Goal: Task Accomplishment & Management: Check status

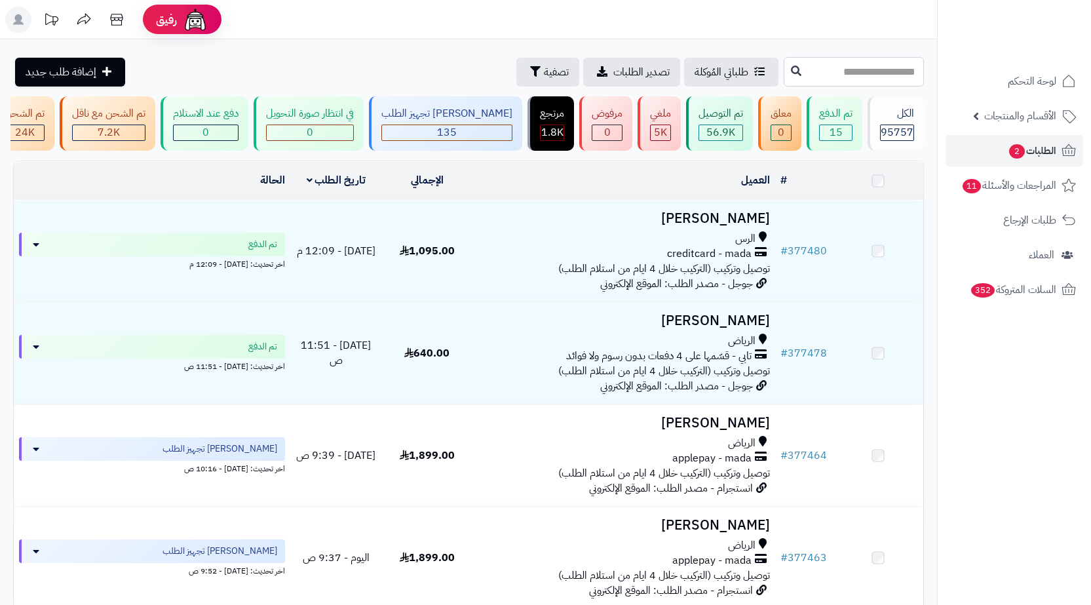
drag, startPoint x: 885, startPoint y: 70, endPoint x: 907, endPoint y: 62, distance: 23.3
click at [889, 67] on input "text" at bounding box center [854, 71] width 140 height 29
paste input "******"
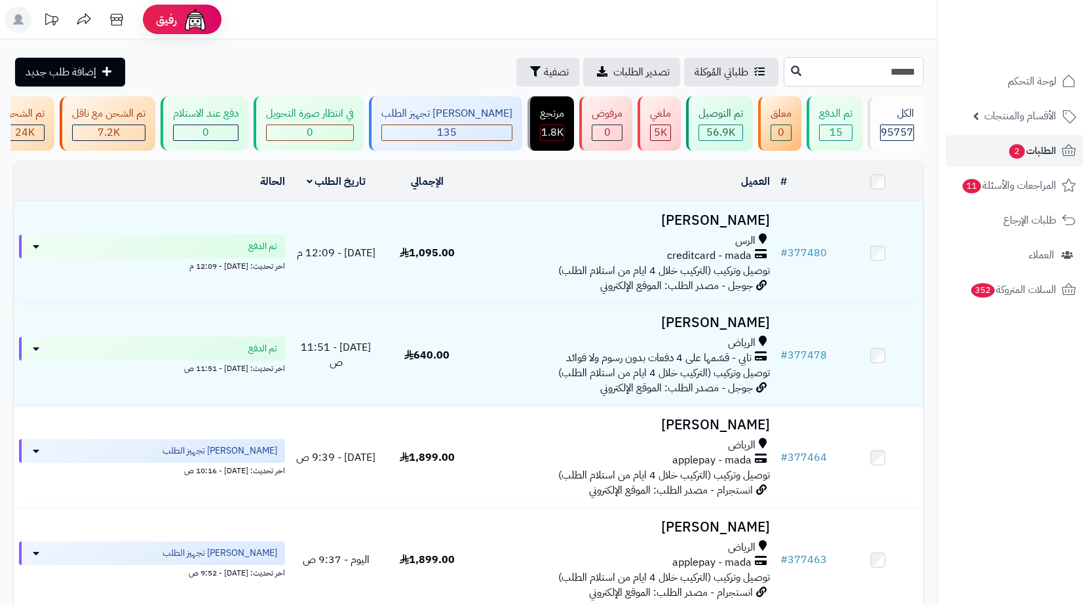
type input "******"
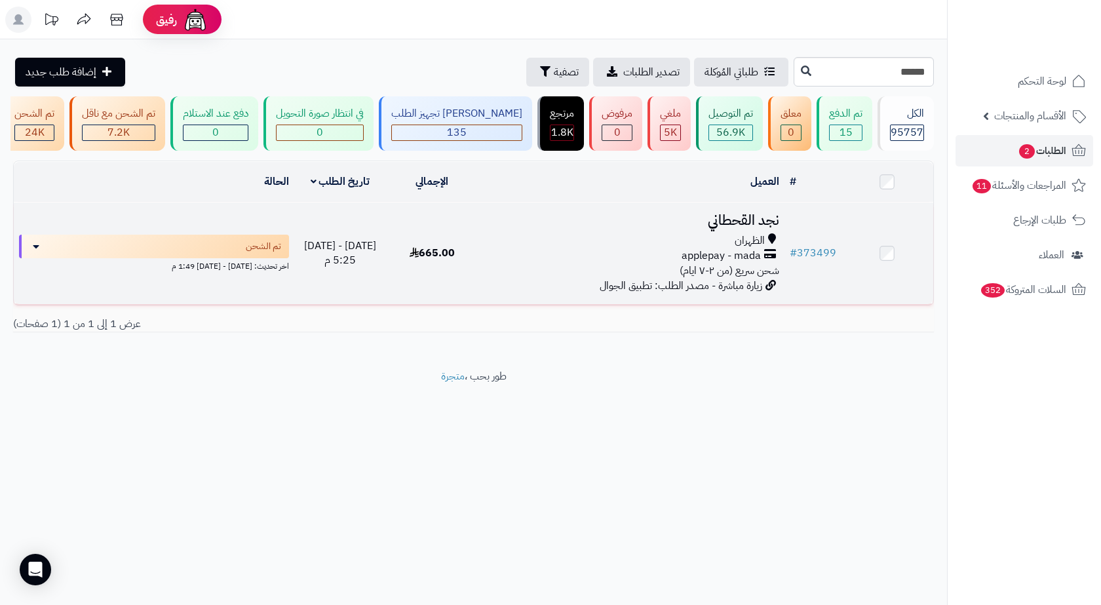
drag, startPoint x: 680, startPoint y: 245, endPoint x: 682, endPoint y: 235, distance: 10.0
click at [680, 245] on div "الظهران" at bounding box center [632, 240] width 296 height 15
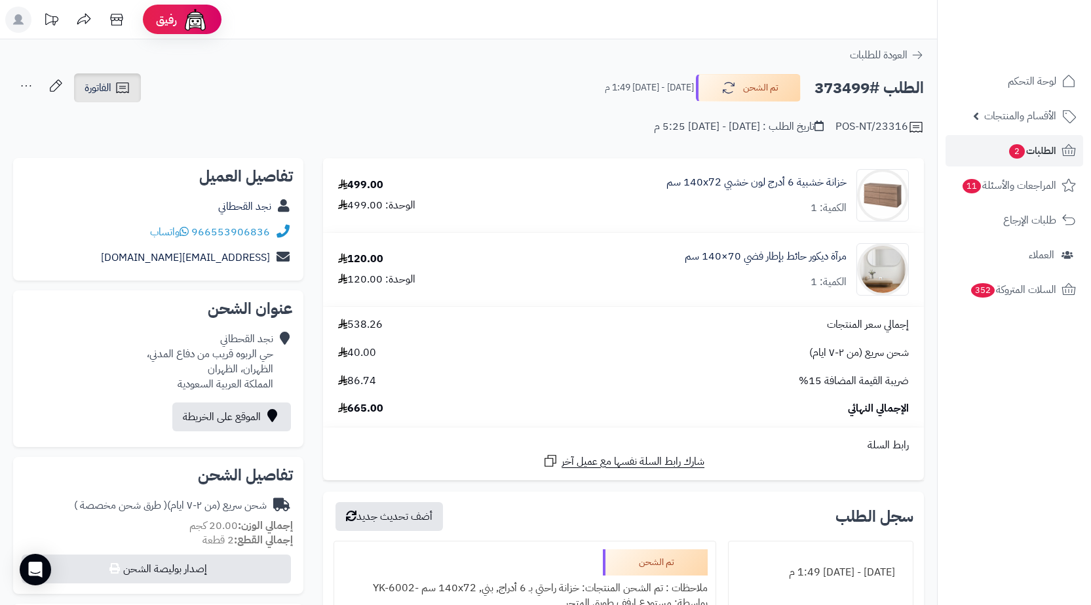
click at [127, 98] on link "الفاتورة" at bounding box center [107, 87] width 67 height 29
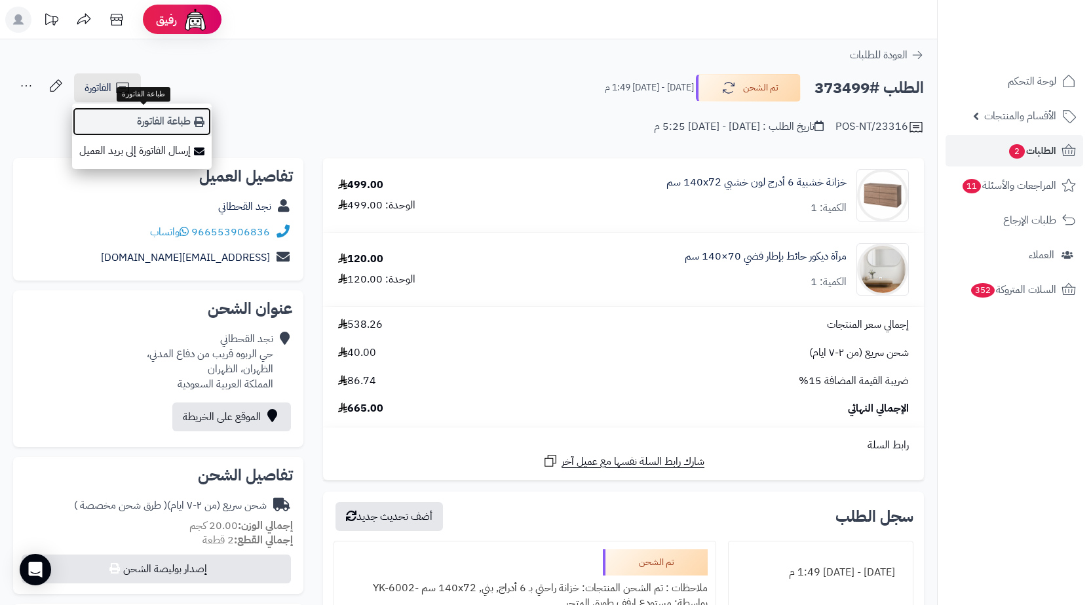
click at [168, 128] on link "طباعة الفاتورة" at bounding box center [142, 121] width 140 height 29
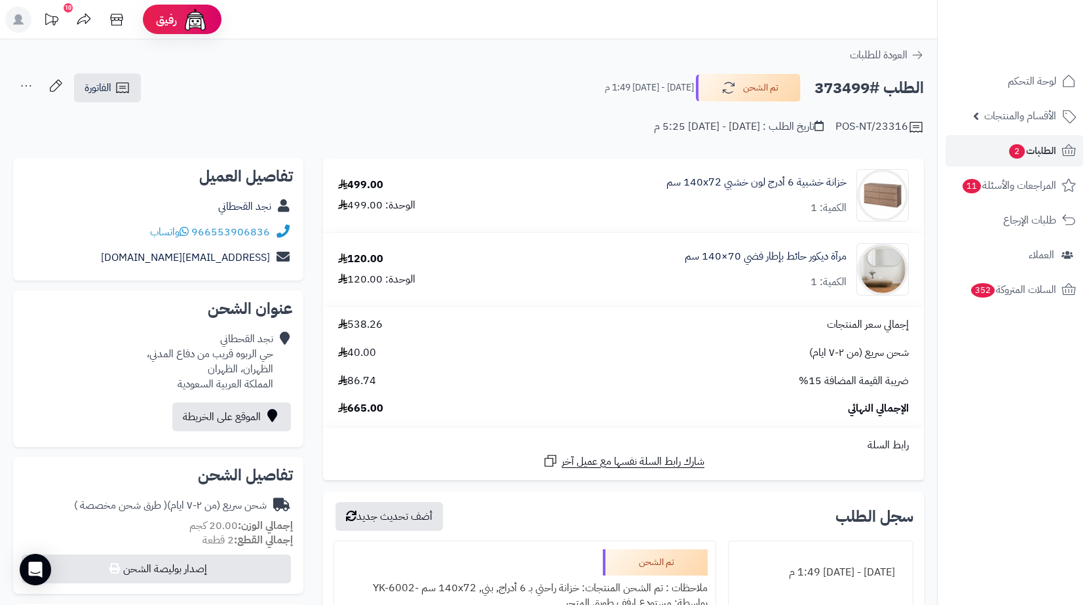
click at [844, 84] on h2 "الطلب #373499" at bounding box center [869, 88] width 109 height 27
click at [844, 85] on h2 "الطلب #373499" at bounding box center [869, 88] width 109 height 27
copy h2 "373499"
click at [1037, 153] on span "الطلبات 2" at bounding box center [1032, 151] width 49 height 18
click at [1025, 155] on span "الطلبات 2" at bounding box center [1032, 151] width 49 height 18
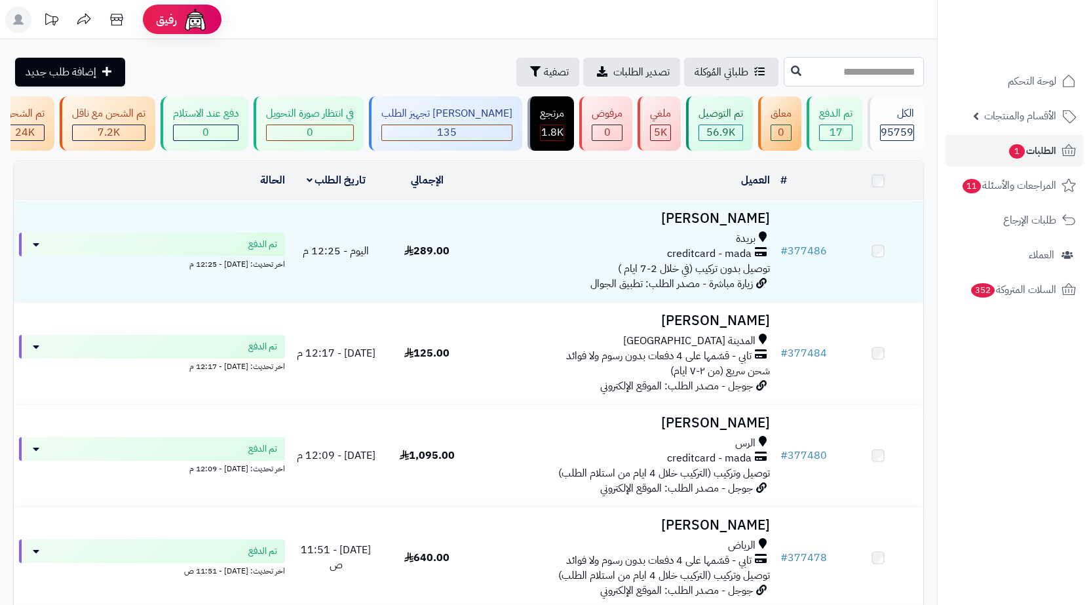
drag, startPoint x: 852, startPoint y: 69, endPoint x: 863, endPoint y: 83, distance: 17.6
click at [852, 69] on input "text" at bounding box center [854, 71] width 140 height 29
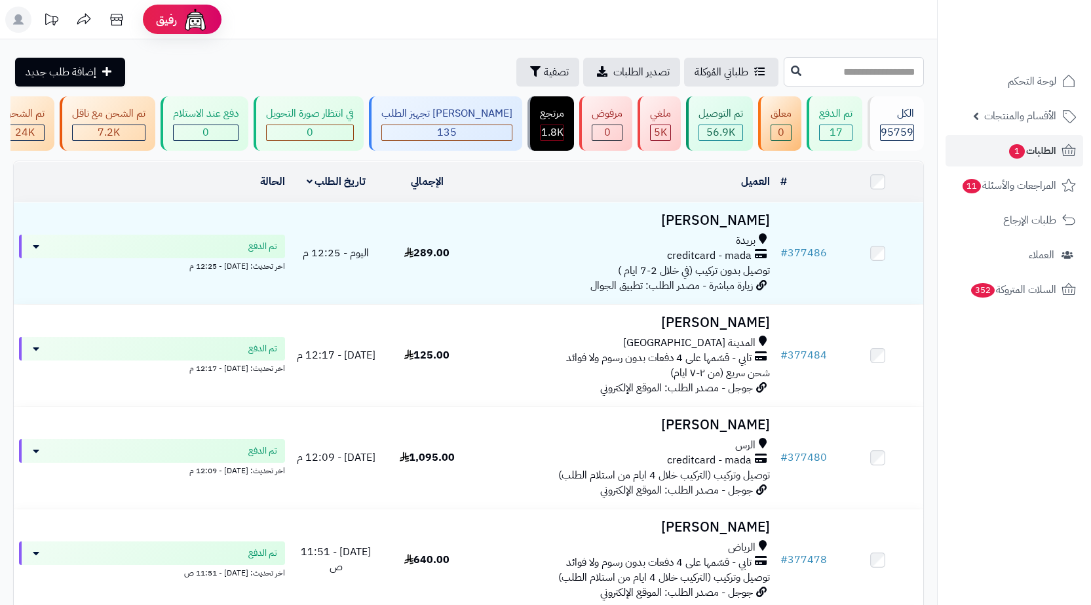
paste input "******"
type input "******"
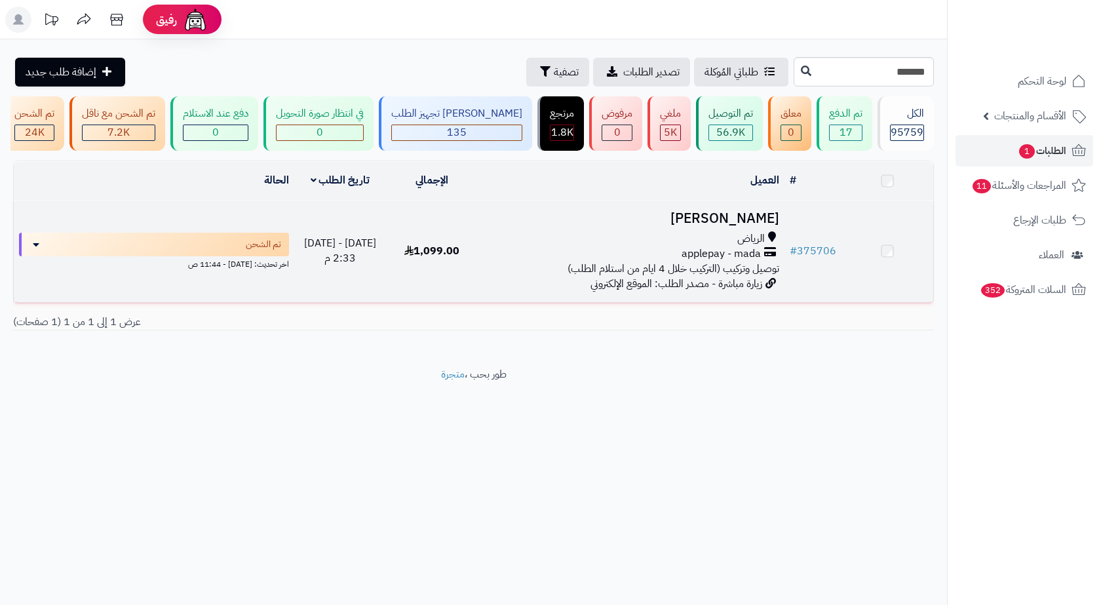
click at [663, 246] on div "الرياض" at bounding box center [632, 238] width 296 height 15
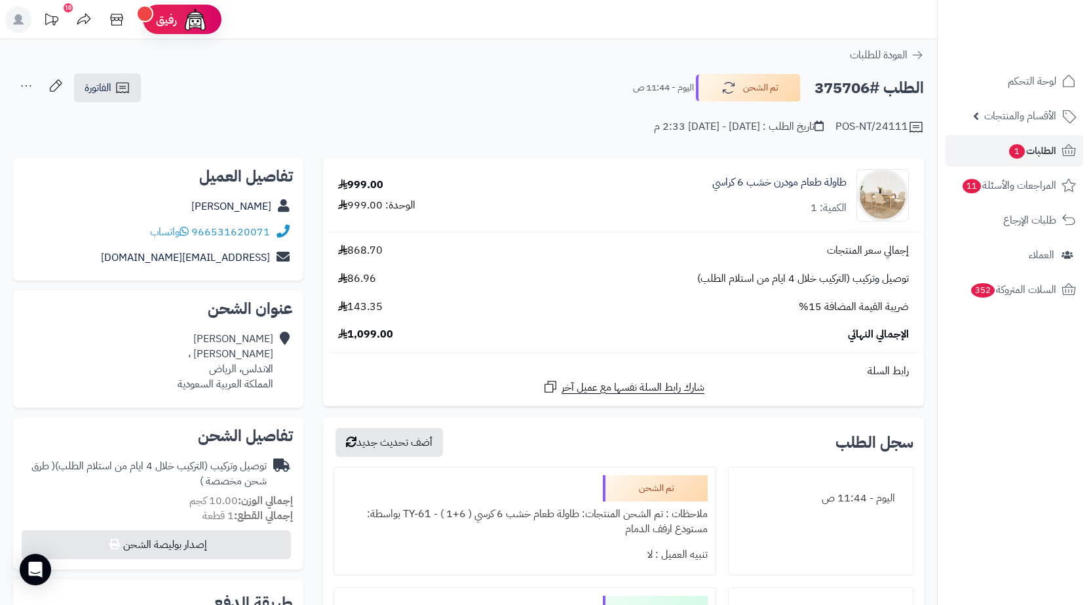
click at [846, 93] on h2 "الطلب #375706" at bounding box center [869, 88] width 109 height 27
copy h2 "375706"
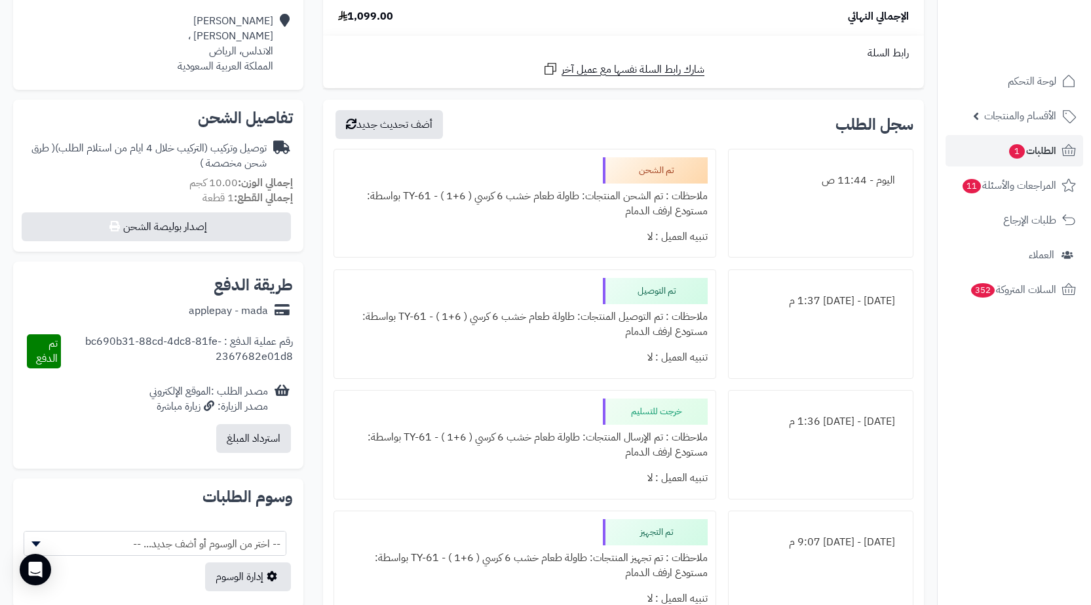
scroll to position [328, 0]
